Goal: Task Accomplishment & Management: Manage account settings

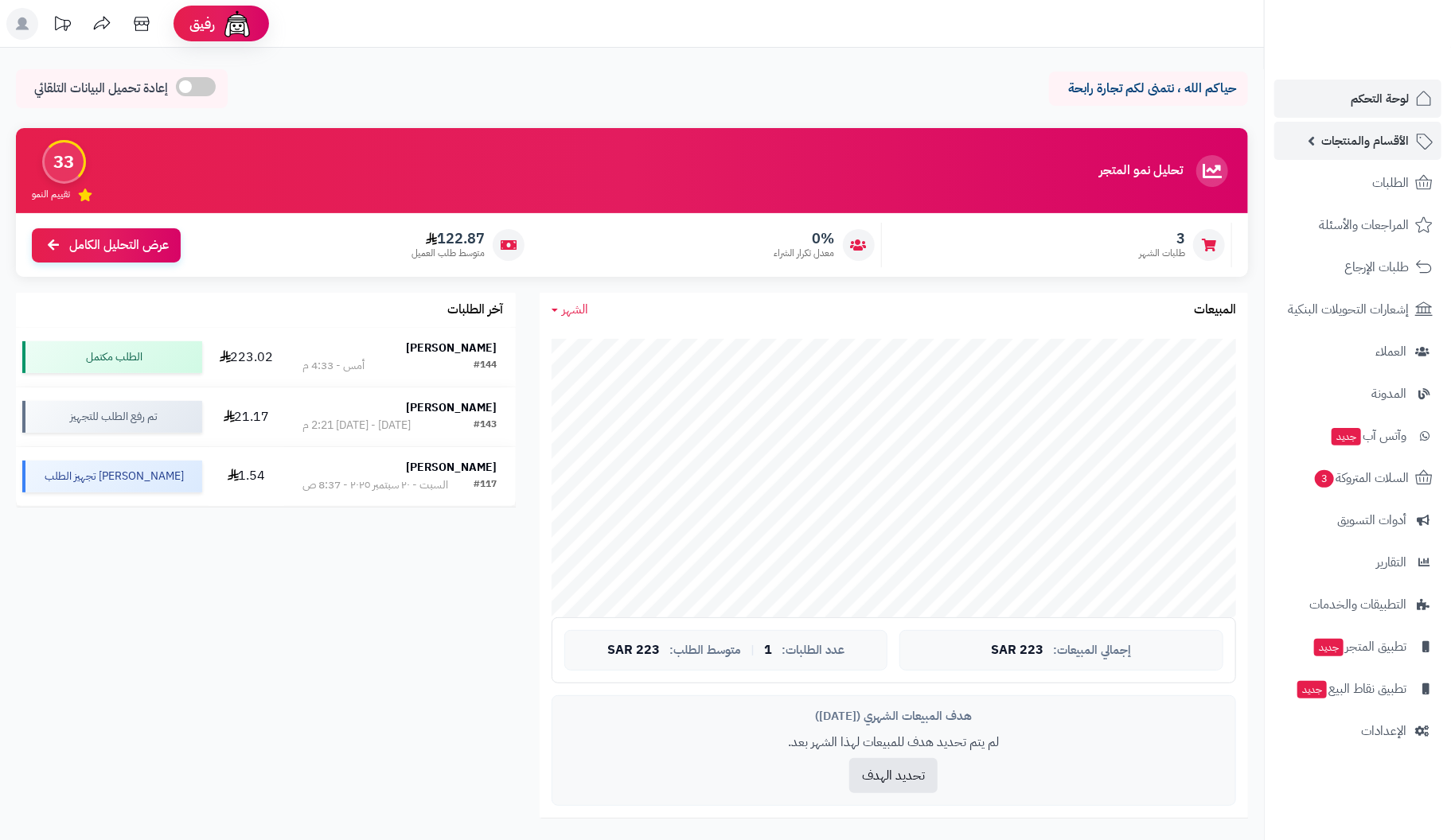
click at [1379, 133] on span "الأقسام والمنتجات" at bounding box center [1364, 140] width 88 height 22
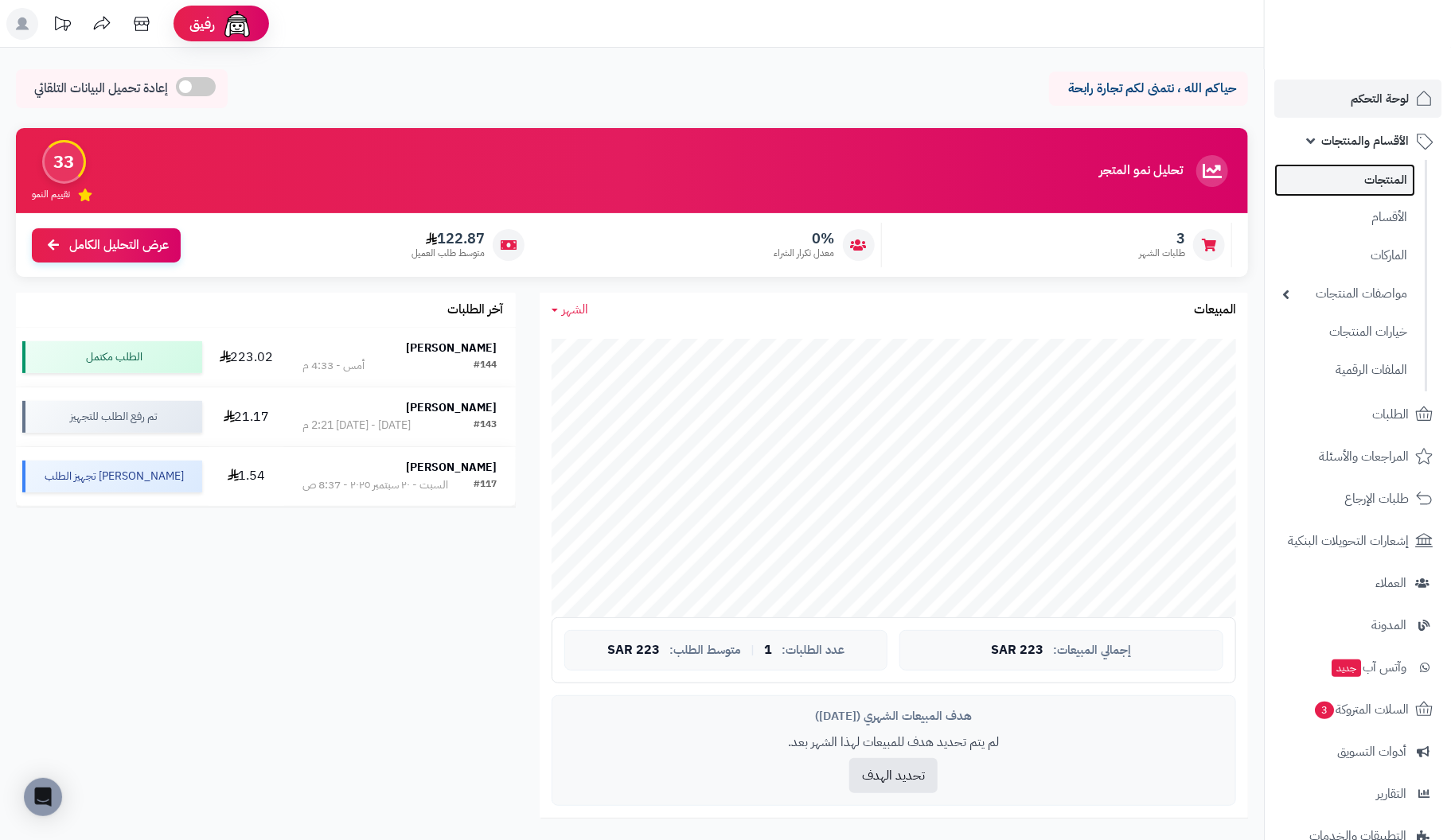
click at [1381, 178] on link "المنتجات" at bounding box center [1344, 180] width 141 height 33
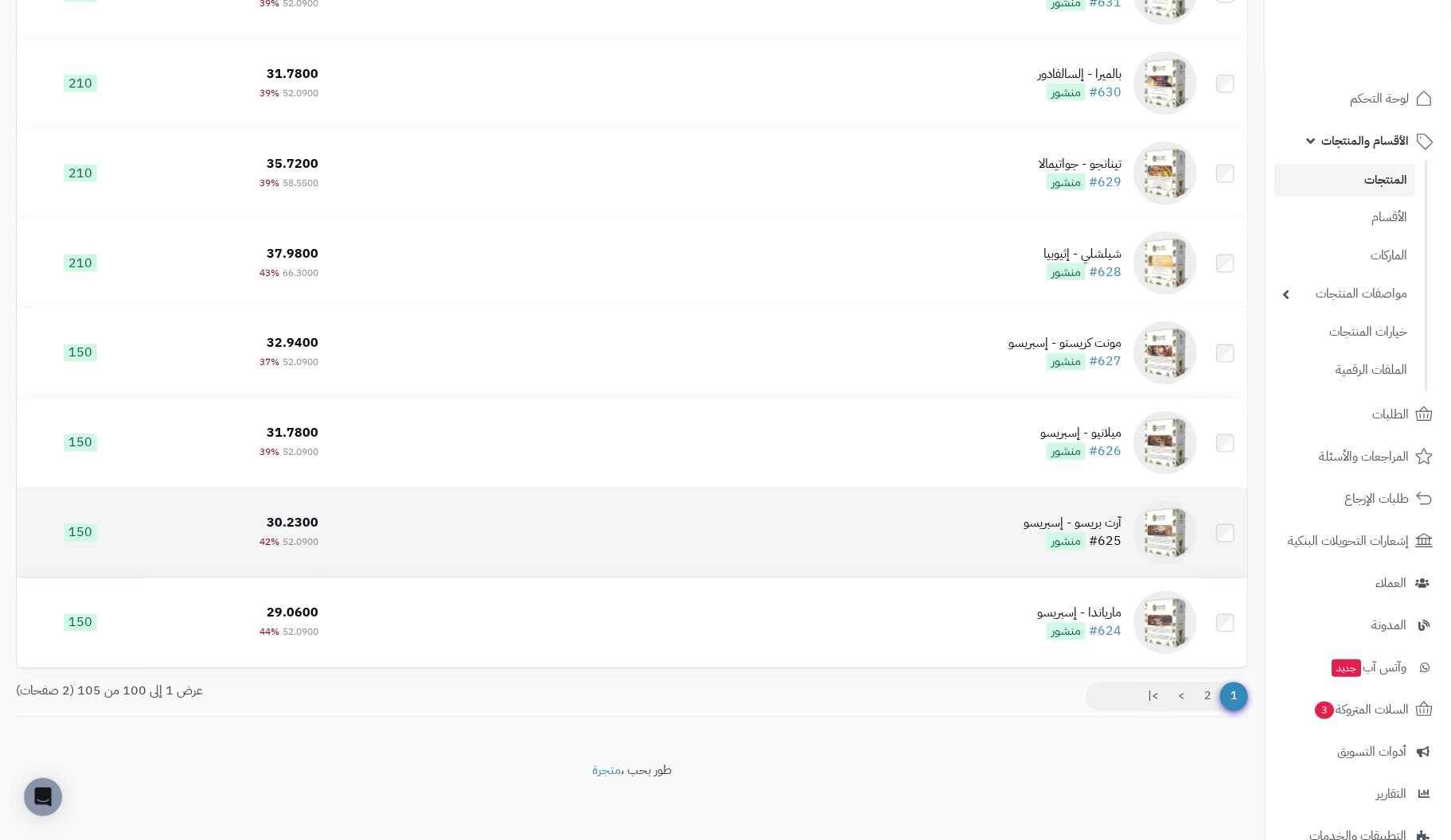
scroll to position [8539, 0]
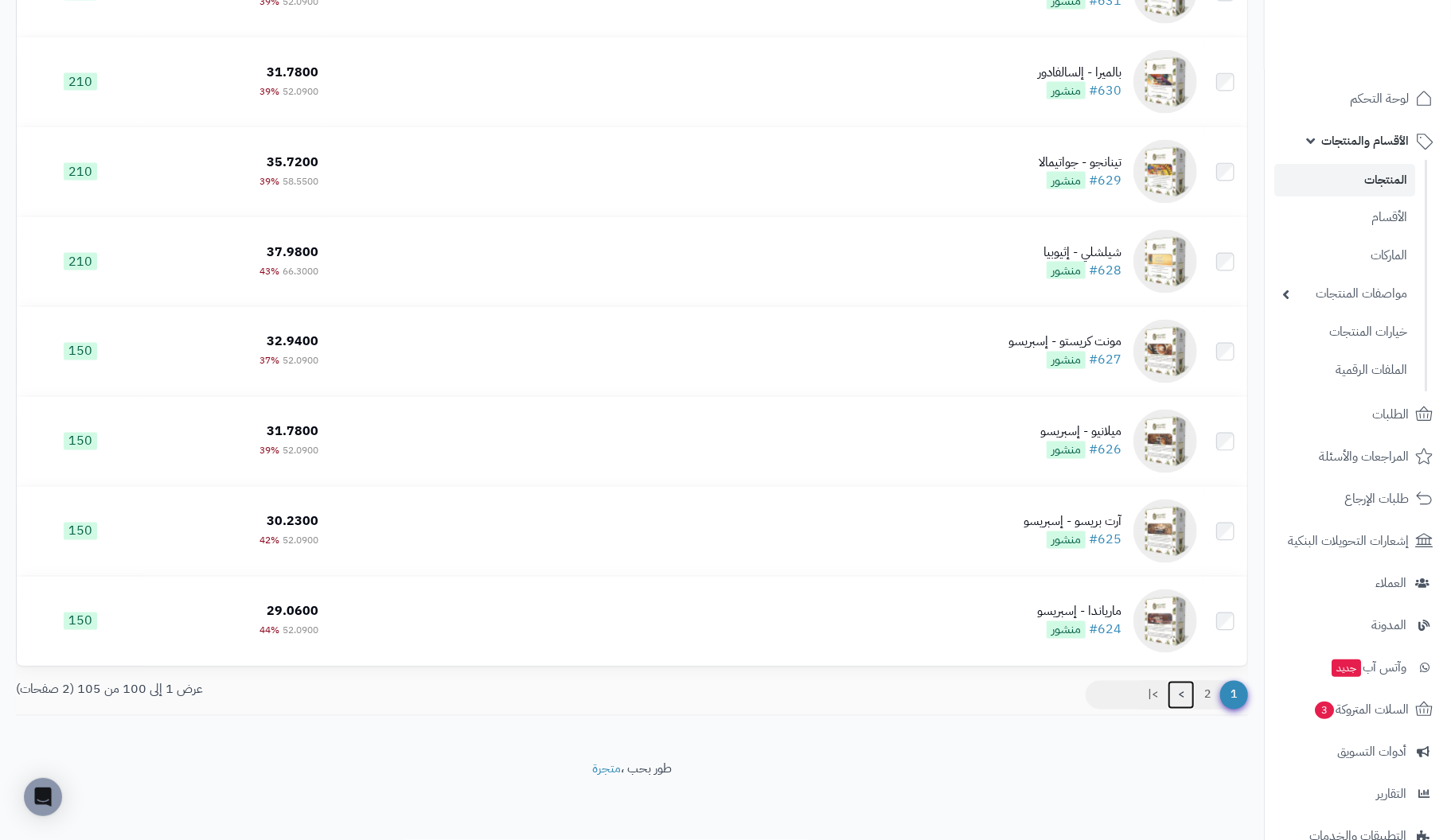
click at [1184, 691] on link ">" at bounding box center [1181, 694] width 27 height 28
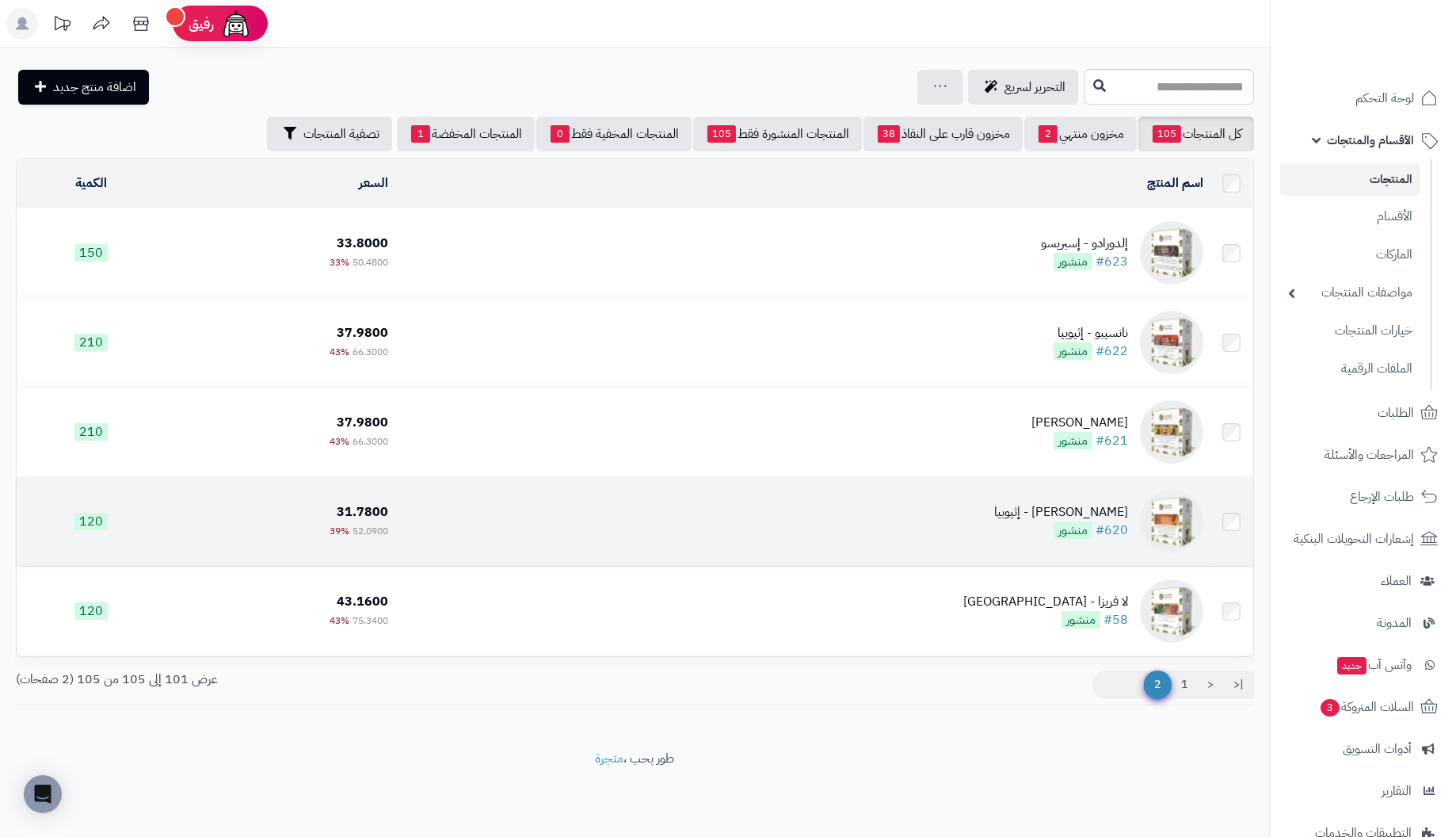
click at [1132, 518] on td "كيفي تينيا - إثيوبيا #620 منشور" at bounding box center [802, 522] width 815 height 89
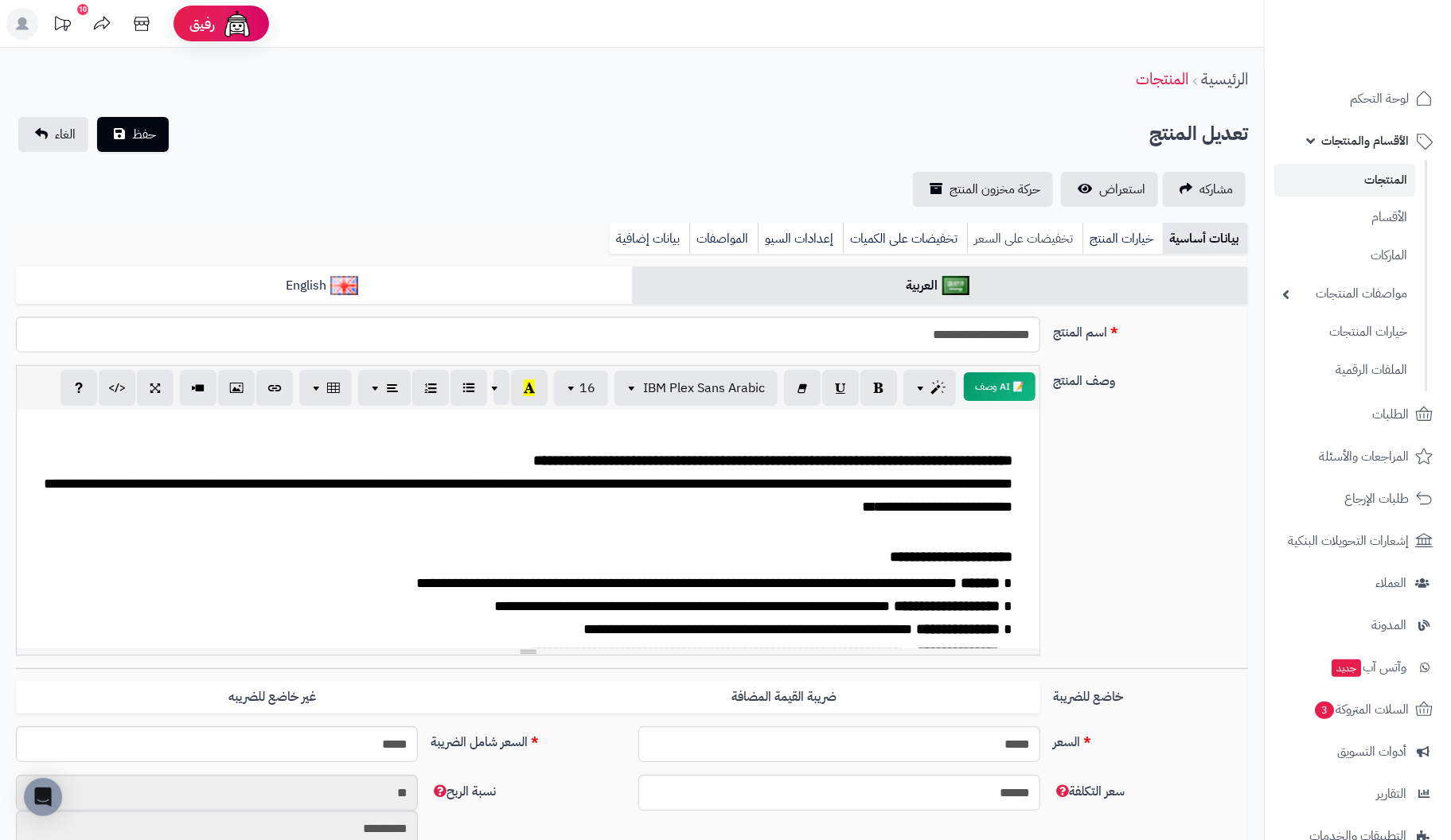
click at [1043, 238] on link "تخفيضات على السعر" at bounding box center [1024, 238] width 115 height 32
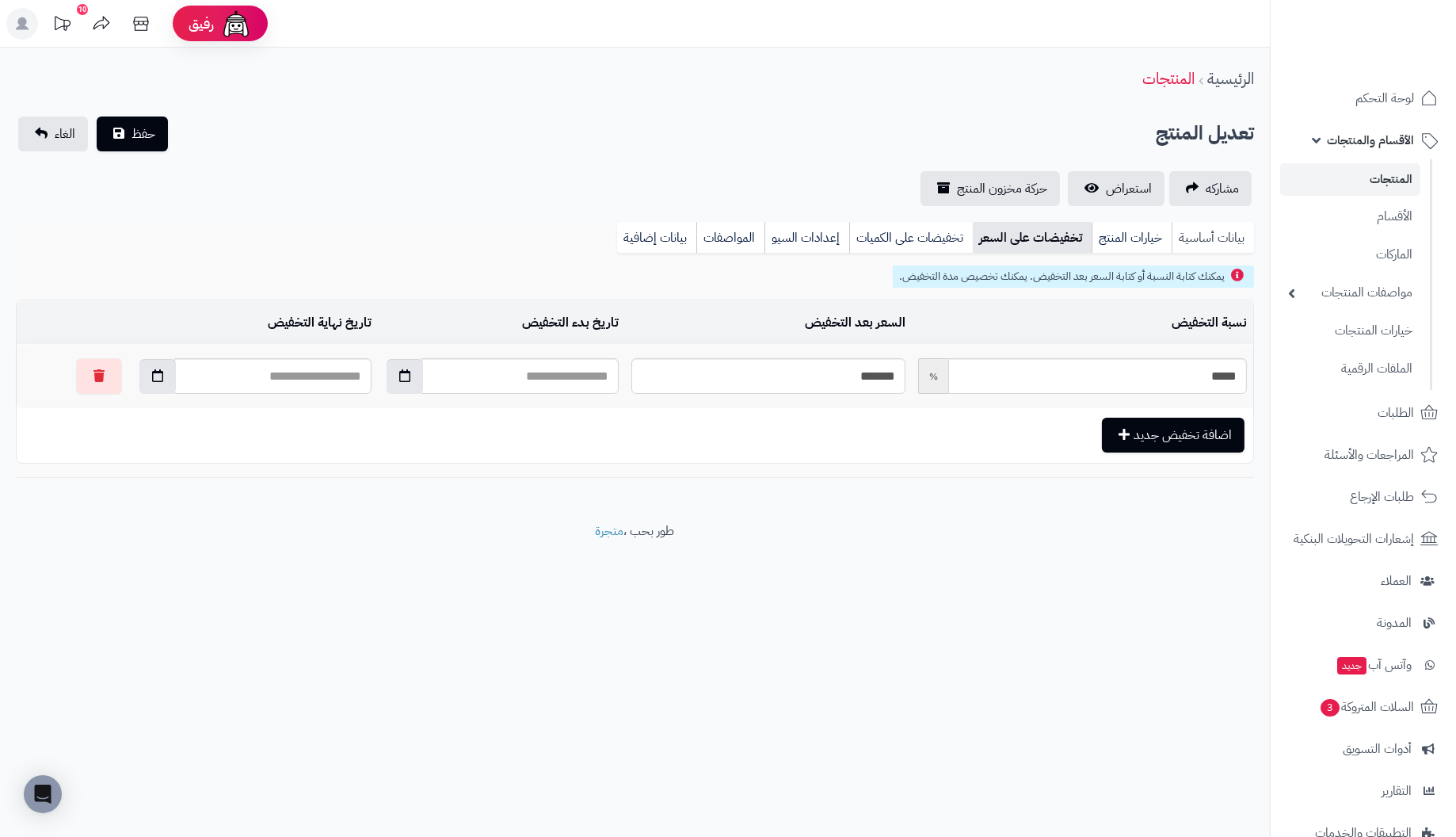
click at [1210, 234] on link "بيانات أساسية" at bounding box center [1212, 238] width 82 height 32
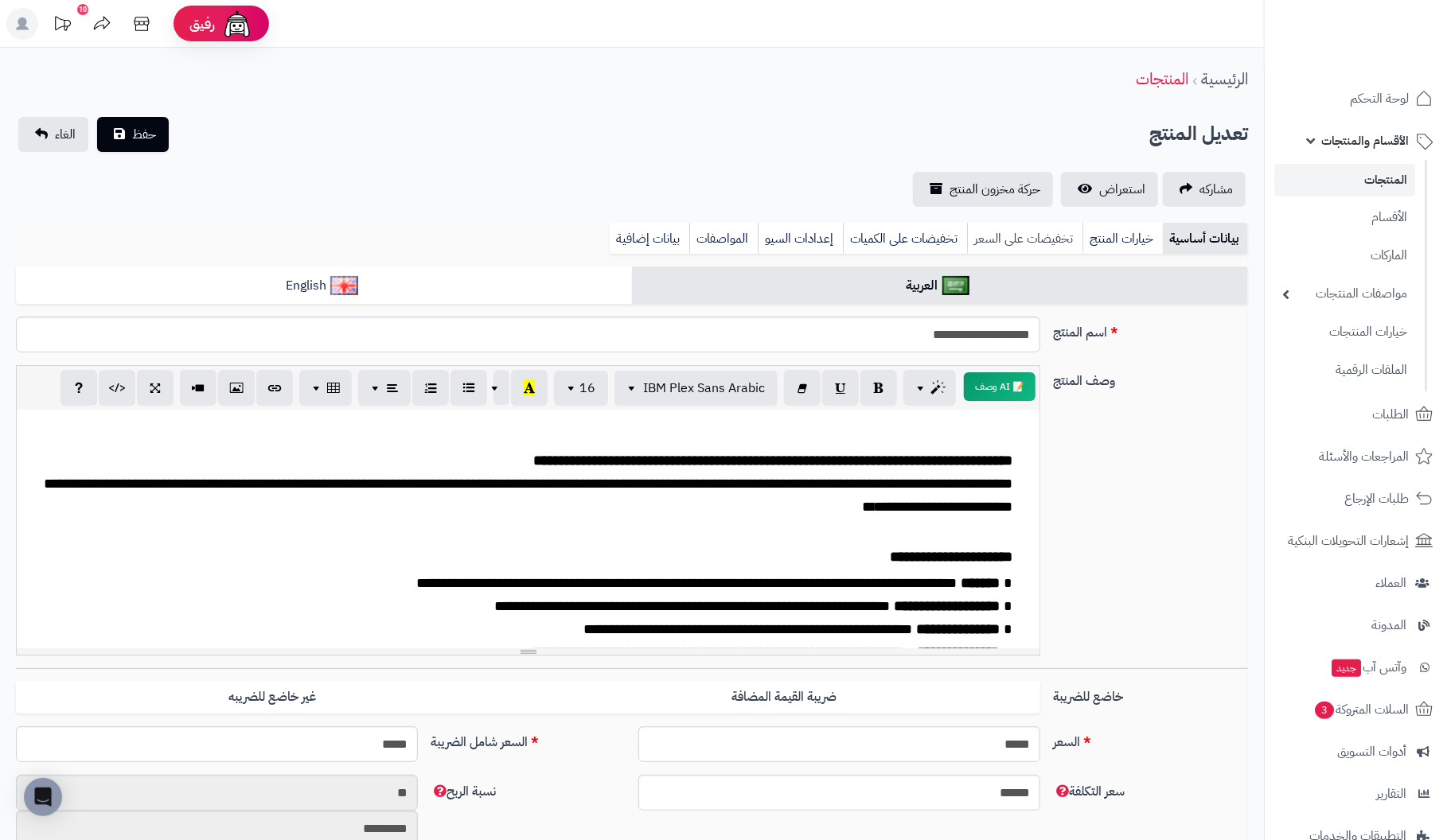
click at [1043, 234] on link "تخفيضات على السعر" at bounding box center [1024, 238] width 115 height 32
